Goal: Information Seeking & Learning: Learn about a topic

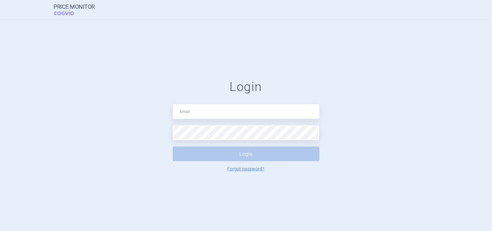
type input "[PERSON_NAME][DOMAIN_NAME][EMAIL_ADDRESS][PERSON_NAME][DOMAIN_NAME]"
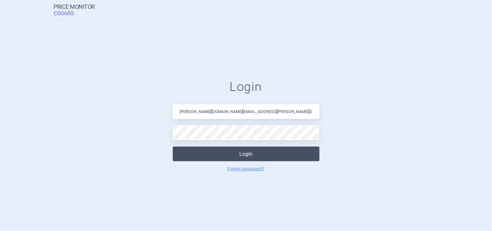
click at [254, 154] on button "Login" at bounding box center [246, 154] width 147 height 15
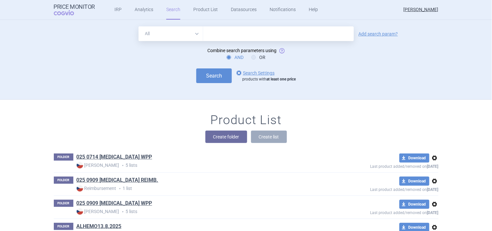
click at [212, 33] on input "text" at bounding box center [278, 33] width 151 height 15
click at [143, 8] on link "Analytics" at bounding box center [144, 10] width 19 height 20
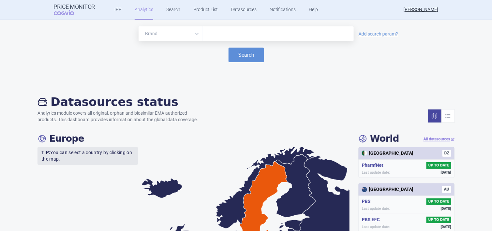
click at [238, 27] on div at bounding box center [278, 33] width 151 height 15
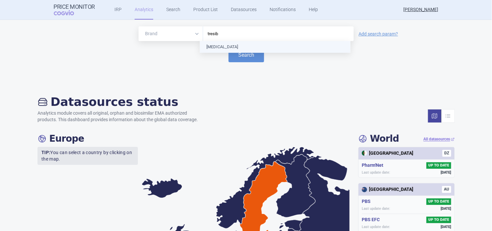
type input "[MEDICAL_DATA]"
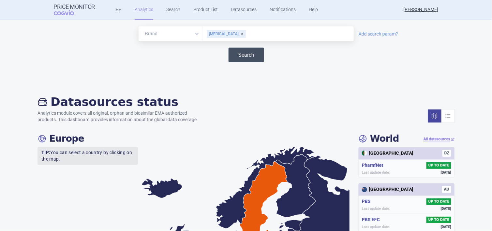
click at [237, 52] on button "Search" at bounding box center [247, 55] width 36 height 15
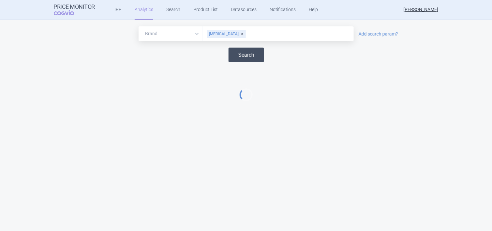
select select "EUR"
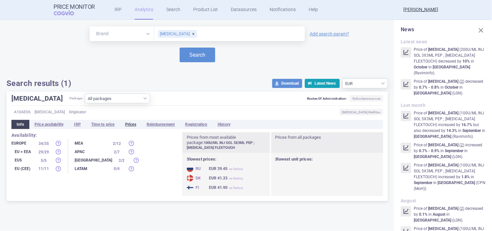
click at [128, 122] on li "Prices" at bounding box center [131, 124] width 22 height 9
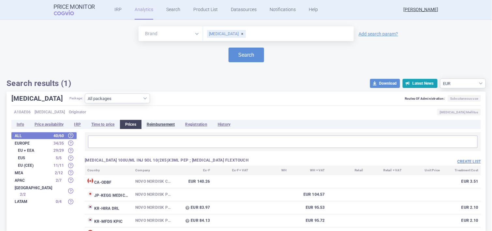
click at [162, 125] on li "Reimbursement" at bounding box center [160, 124] width 39 height 9
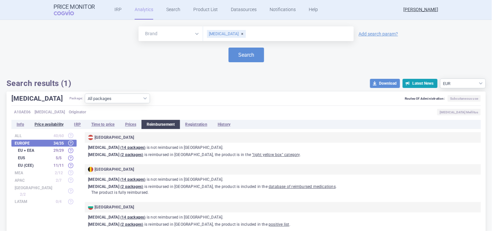
click at [38, 124] on li "Price availability" at bounding box center [49, 124] width 40 height 9
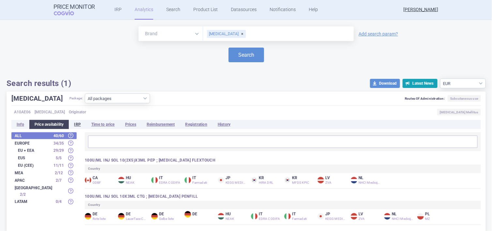
click at [78, 123] on li "IRP" at bounding box center [77, 124] width 17 height 9
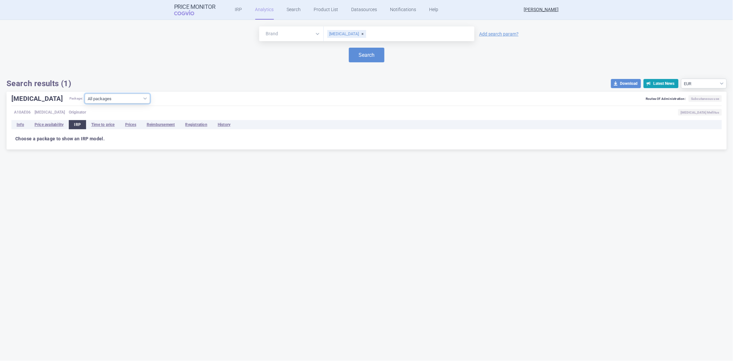
click at [123, 98] on select "All packages 100U/ML INJ SOL 10(2X5)X3ML PEP ; [MEDICAL_DATA] FLEXTOUCH ( 8 ) 1…" at bounding box center [117, 99] width 65 height 10
select select "376f24d1-34c9-43e8-9659-d5229a7ab602"
click at [85, 103] on select "All packages 100U/ML INJ SOL 10(2X5)X3ML PEP ; [MEDICAL_DATA] FLEXTOUCH ( 8 ) 1…" at bounding box center [117, 99] width 65 height 10
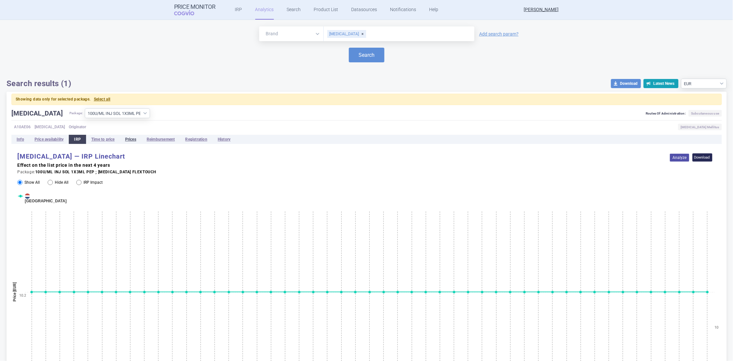
click at [135, 141] on li "Prices" at bounding box center [131, 139] width 22 height 9
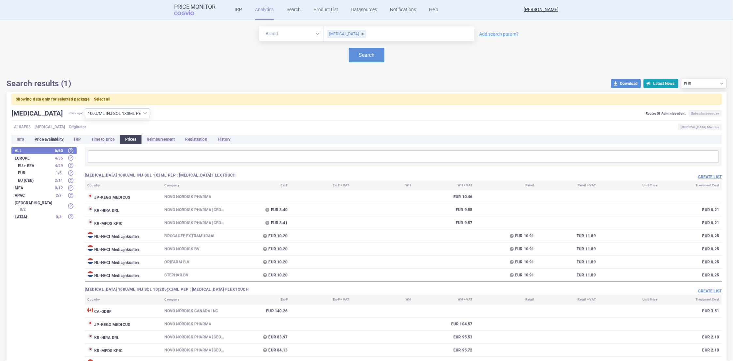
click at [41, 140] on li "Price availability" at bounding box center [49, 139] width 40 height 9
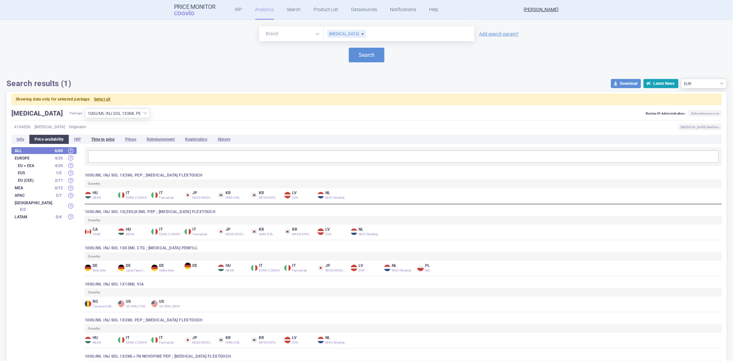
click at [96, 139] on li "Time to price" at bounding box center [103, 139] width 34 height 9
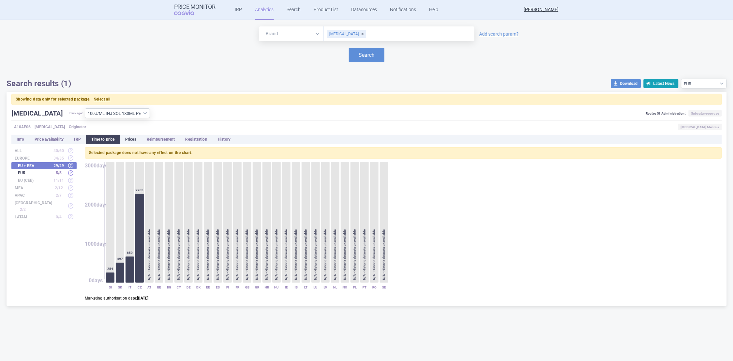
click at [127, 139] on li "Prices" at bounding box center [131, 139] width 22 height 9
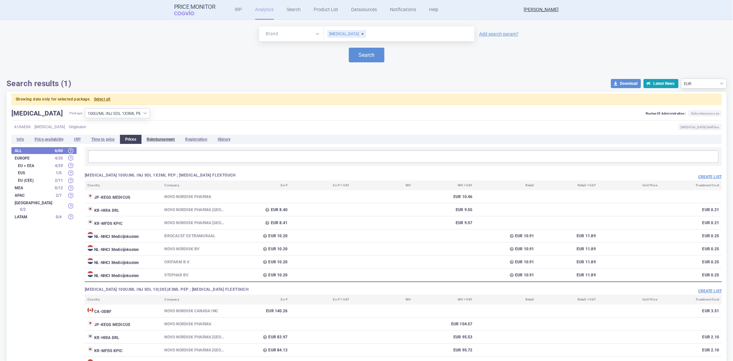
click at [158, 139] on li "Reimbursement" at bounding box center [160, 139] width 39 height 9
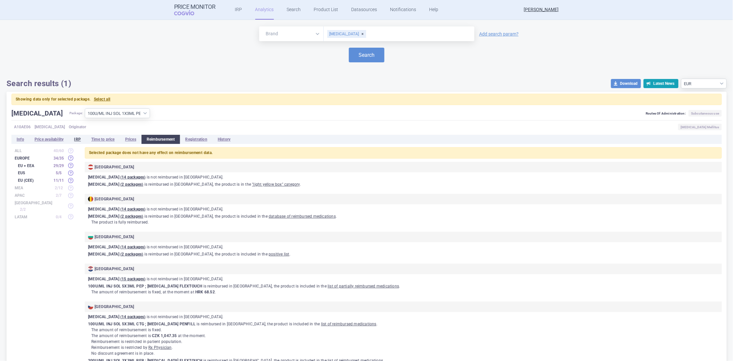
click at [76, 140] on li "IRP" at bounding box center [77, 139] width 17 height 9
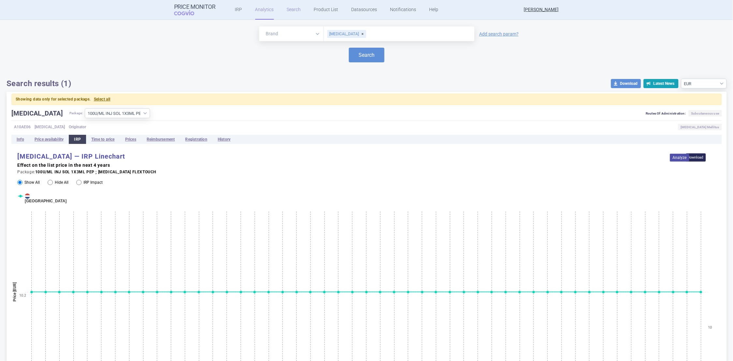
click at [287, 9] on link "Search" at bounding box center [294, 10] width 14 height 20
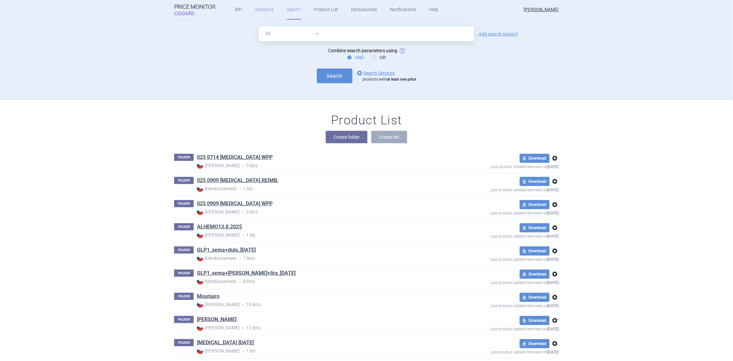
click at [258, 10] on link "Analytics" at bounding box center [264, 10] width 19 height 20
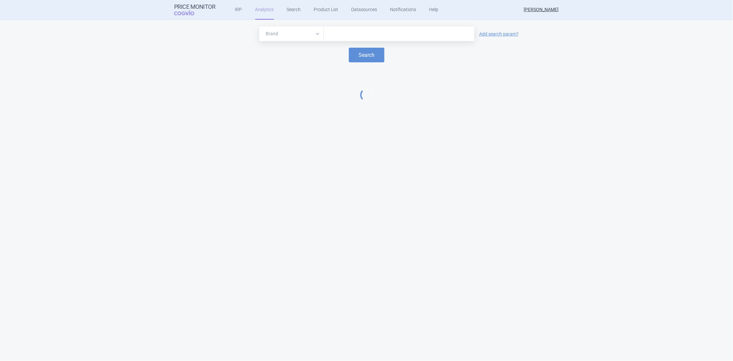
click at [340, 35] on input "text" at bounding box center [399, 34] width 144 height 8
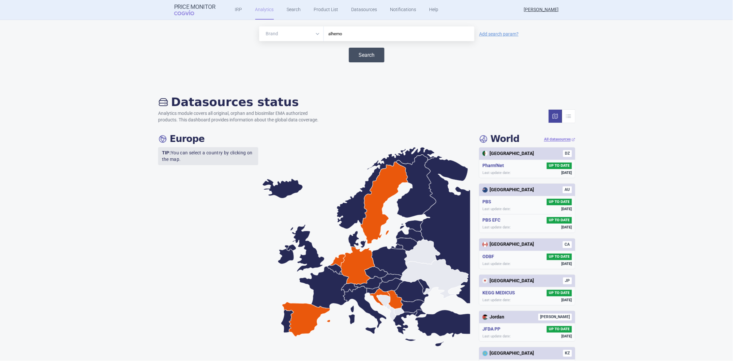
type input "alhemo"
click at [363, 59] on button "Search" at bounding box center [367, 55] width 36 height 15
click at [364, 53] on button "Search" at bounding box center [367, 55] width 36 height 15
click at [290, 54] on div "Search" at bounding box center [367, 55] width 720 height 15
click at [314, 35] on select "Brand ATC/Active substance Therapeutic area" at bounding box center [291, 33] width 65 height 15
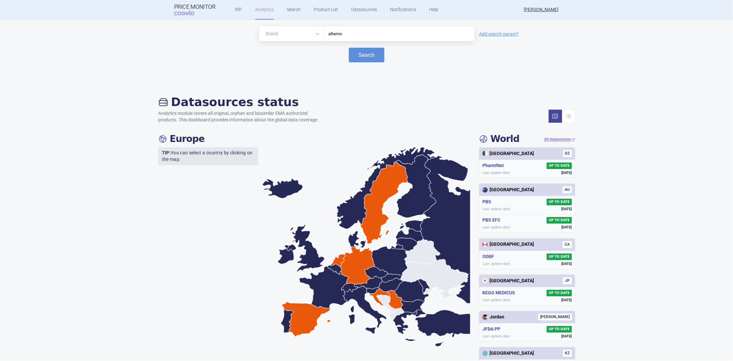
click at [314, 35] on select "Brand ATC/Active substance Therapeutic area" at bounding box center [291, 33] width 65 height 15
click at [341, 34] on input "alhemo" at bounding box center [399, 34] width 144 height 8
click at [356, 52] on button "Search" at bounding box center [367, 55] width 36 height 15
click at [294, 10] on link "Search" at bounding box center [294, 10] width 14 height 20
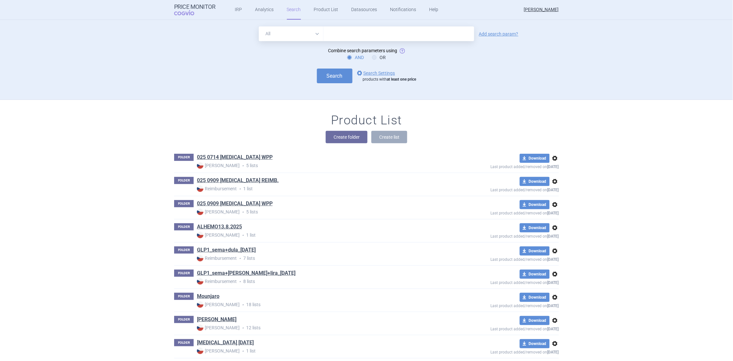
click at [337, 31] on input "text" at bounding box center [398, 33] width 151 height 15
type input "alhemo"
click at [333, 77] on button "Search" at bounding box center [335, 75] width 36 height 15
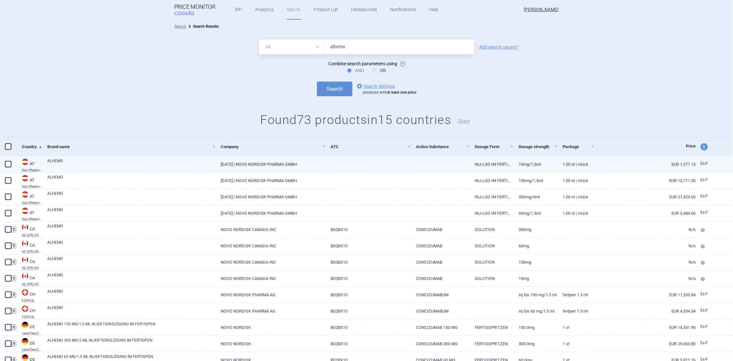
click at [262, 166] on link "[DATE] | NOVO NORDISK PHARMA GMBH" at bounding box center [271, 164] width 110 height 16
select select "EUR"
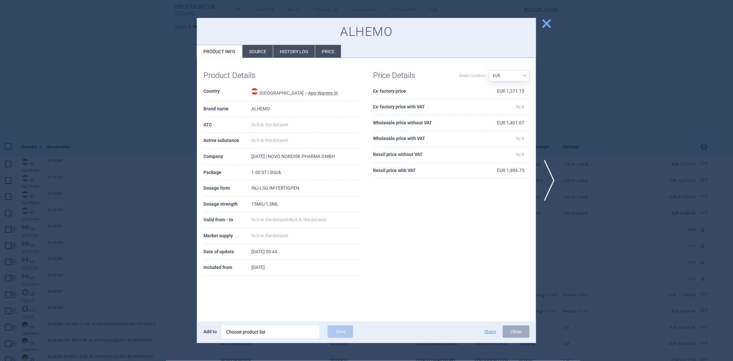
click at [492, 25] on span "close" at bounding box center [546, 23] width 11 height 11
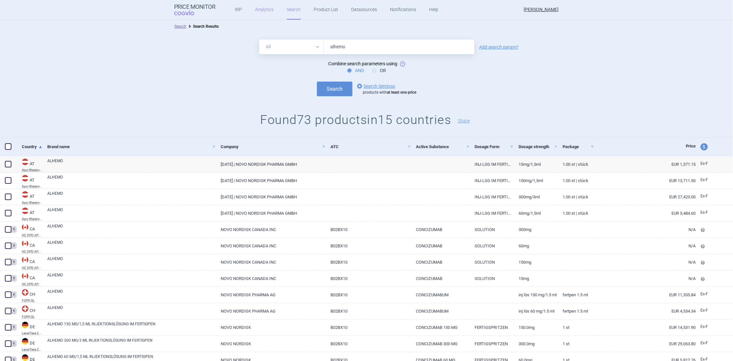
click at [262, 10] on link "Analytics" at bounding box center [264, 10] width 19 height 20
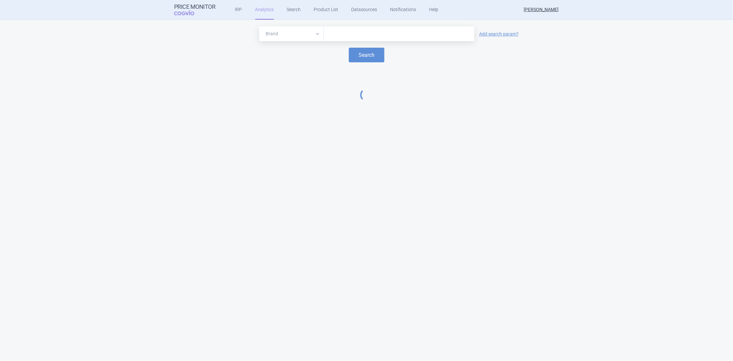
click at [346, 35] on input "text" at bounding box center [399, 34] width 144 height 8
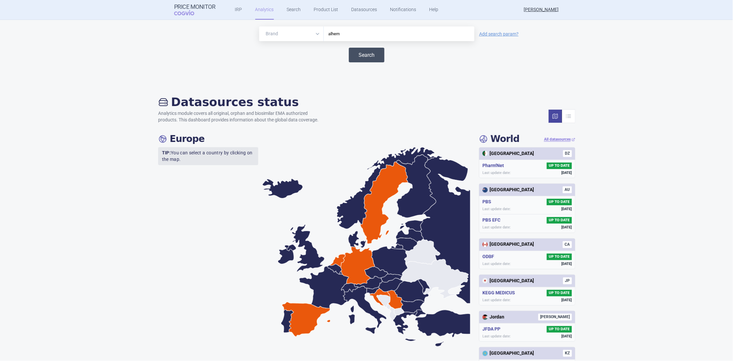
type input "alhem"
click at [361, 55] on button "Search" at bounding box center [367, 55] width 36 height 15
click at [223, 63] on div "Brand ATC/Active substance Therapeutic area alhem Add search param? Search" at bounding box center [367, 52] width 720 height 52
drag, startPoint x: 341, startPoint y: 34, endPoint x: 315, endPoint y: 35, distance: 26.4
click at [315, 35] on div "Brand ATC/Active substance Therapeutic area alhem" at bounding box center [366, 33] width 215 height 15
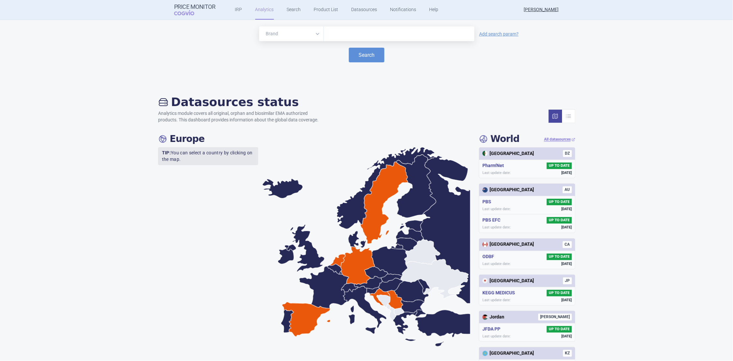
click at [332, 30] on input "text" at bounding box center [399, 34] width 144 height 8
click at [358, 32] on input "wehovy" at bounding box center [399, 34] width 144 height 8
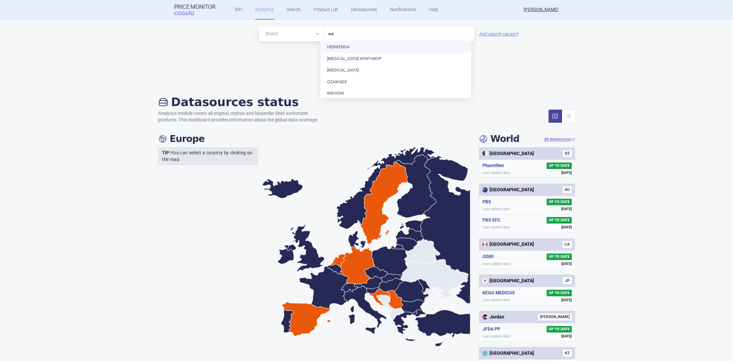
type input "w"
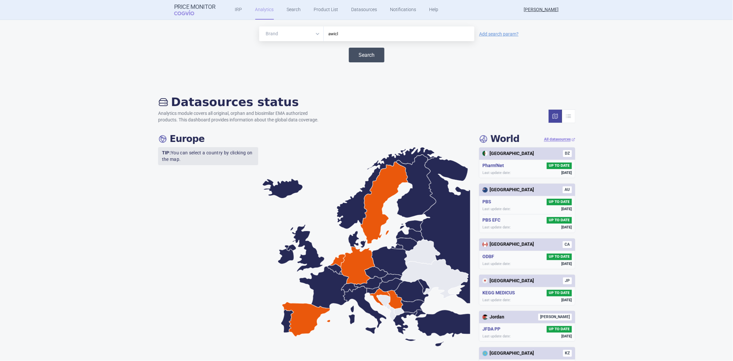
type input "awicl"
click at [362, 55] on button "Search" at bounding box center [367, 55] width 36 height 15
click at [293, 9] on link "Search" at bounding box center [294, 10] width 14 height 20
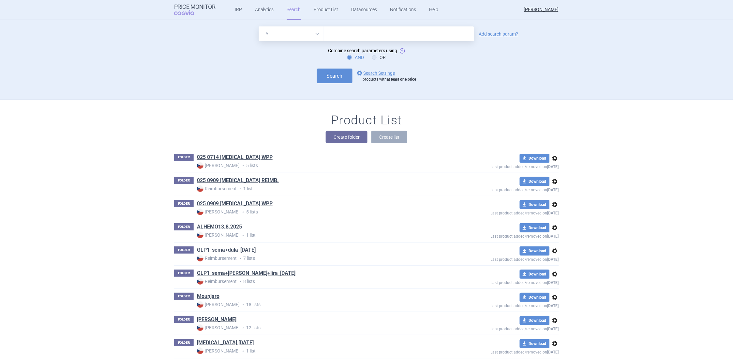
click at [341, 36] on input "text" at bounding box center [398, 33] width 151 height 15
type input "awic"
click at [336, 75] on button "Search" at bounding box center [335, 75] width 36 height 15
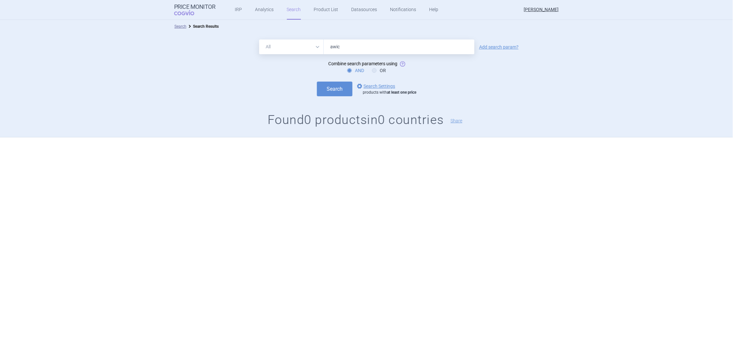
click at [345, 49] on input "awic" at bounding box center [399, 46] width 151 height 15
type input "awiq"
click at [333, 89] on button "Search" at bounding box center [335, 89] width 36 height 15
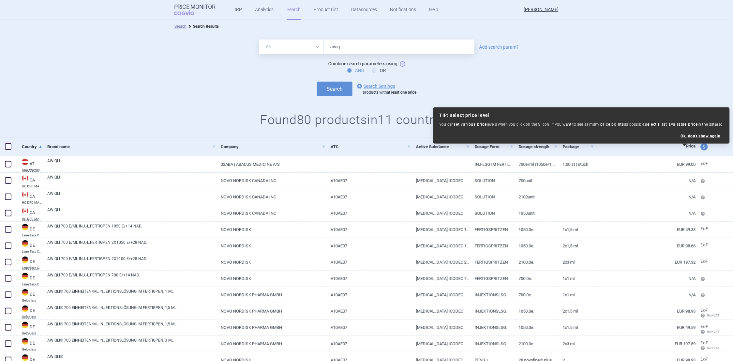
click at [116, 108] on div "All Brand Name ATC Company Active Substance Country Newer than awiq Add search …" at bounding box center [366, 85] width 733 height 104
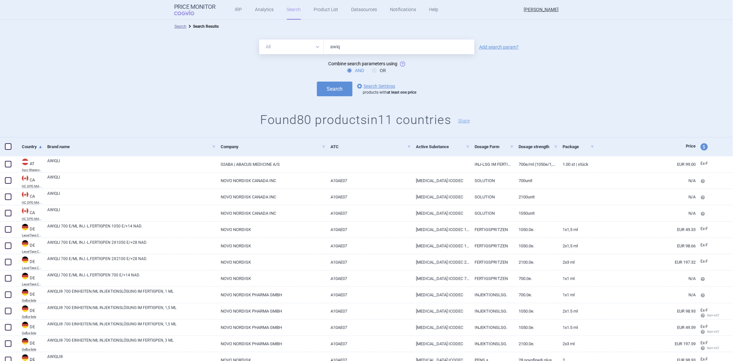
drag, startPoint x: 339, startPoint y: 46, endPoint x: 325, endPoint y: 46, distance: 14.3
click at [325, 46] on input "awiq" at bounding box center [399, 46] width 151 height 15
click at [257, 9] on link "Analytics" at bounding box center [264, 10] width 19 height 20
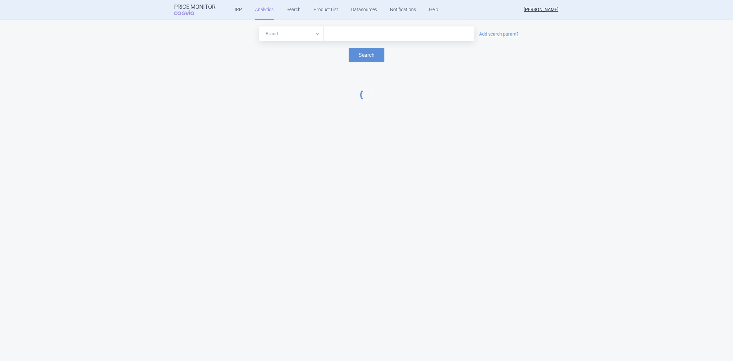
click at [337, 33] on input "text" at bounding box center [399, 34] width 144 height 8
paste input "awiq"
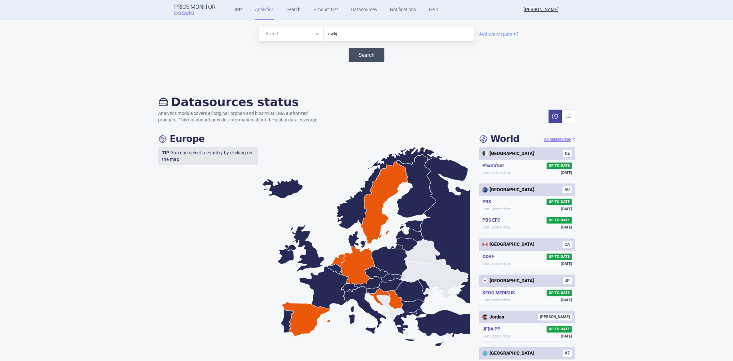
type input "awiq"
click at [358, 53] on button "Search" at bounding box center [367, 55] width 36 height 15
click at [314, 34] on select "Brand ATC/Active substance Therapeutic area" at bounding box center [291, 33] width 65 height 15
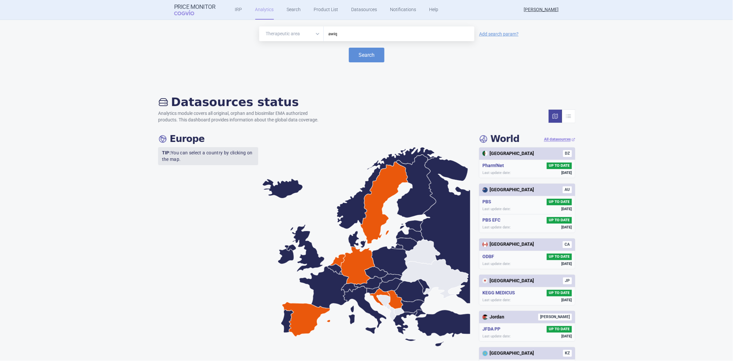
click at [259, 26] on select "Brand ATC/Active substance Therapeutic area" at bounding box center [291, 33] width 65 height 15
click at [336, 34] on input "awiq" at bounding box center [399, 34] width 144 height 8
drag, startPoint x: 342, startPoint y: 32, endPoint x: 321, endPoint y: 33, distance: 20.9
click at [324, 33] on div "awiq" at bounding box center [399, 33] width 151 height 15
click at [312, 34] on select "Brand ATC/Active substance Therapeutic area" at bounding box center [291, 33] width 65 height 15
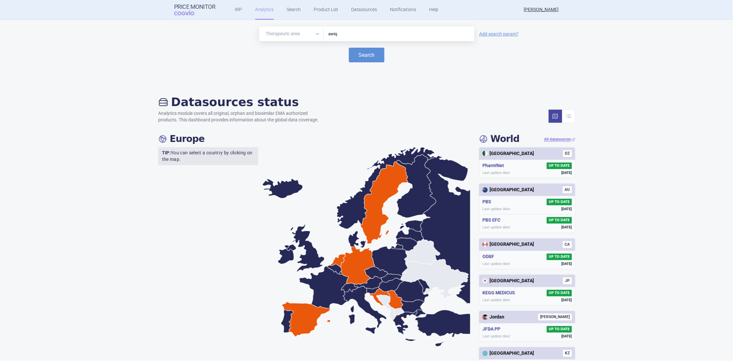
select select "atc"
click at [259, 26] on select "Brand ATC/Active substance Therapeutic area" at bounding box center [291, 33] width 65 height 15
click at [341, 32] on input "awiq" at bounding box center [399, 34] width 144 height 8
drag, startPoint x: 341, startPoint y: 32, endPoint x: 324, endPoint y: 32, distance: 17.6
click at [327, 32] on input "awiq" at bounding box center [399, 34] width 144 height 8
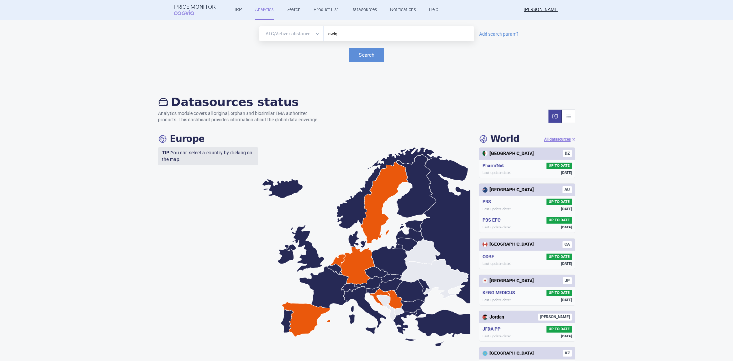
click at [255, 56] on div "Search" at bounding box center [367, 55] width 720 height 15
drag, startPoint x: 337, startPoint y: 35, endPoint x: 317, endPoint y: 31, distance: 20.3
click at [317, 31] on div "Brand ATC/Active substance Therapeutic area awiq" at bounding box center [366, 33] width 215 height 15
